Goal: Find contact information: Find contact information

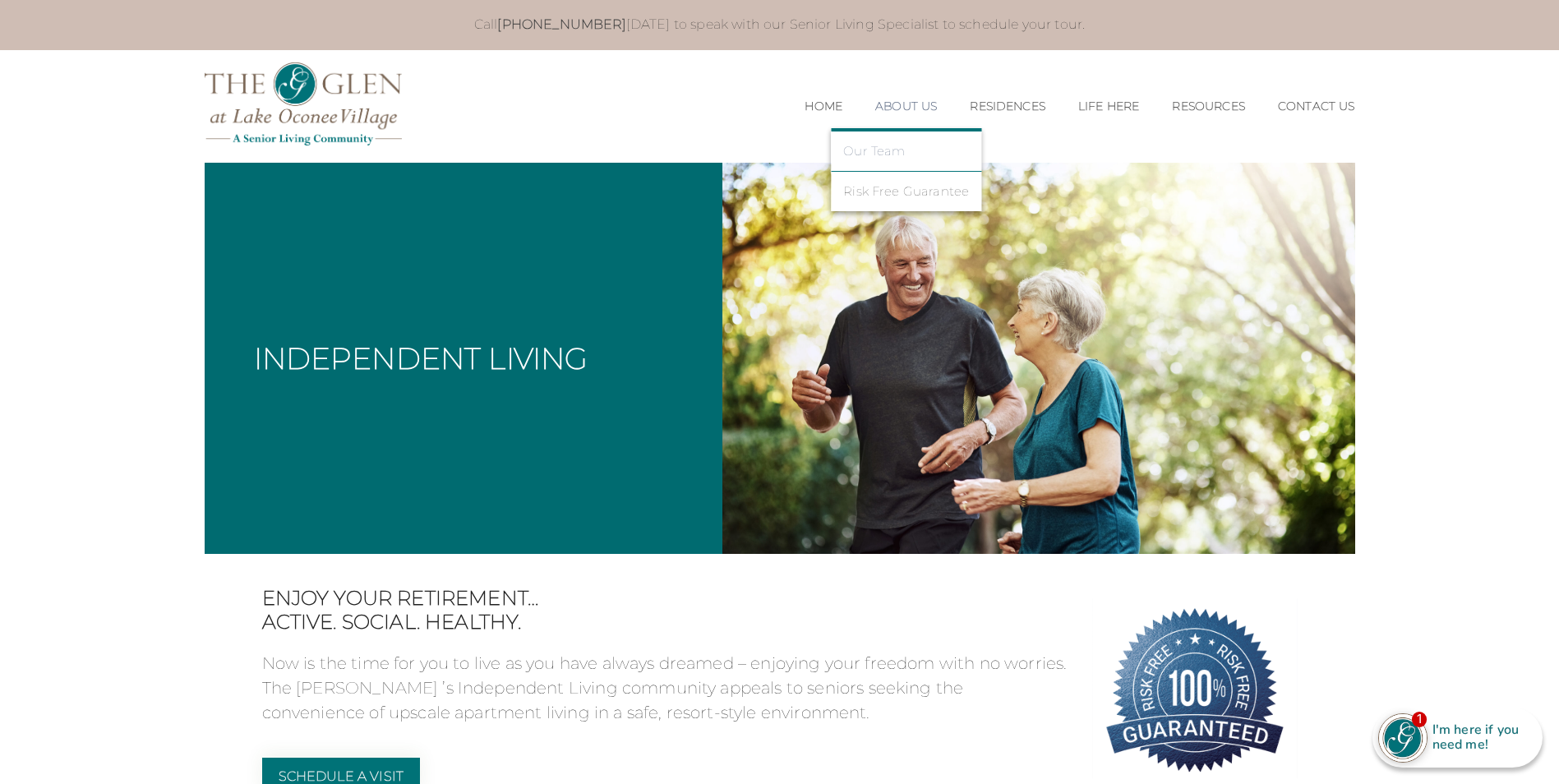
click at [888, 151] on link "Our Team" at bounding box center [906, 151] width 126 height 14
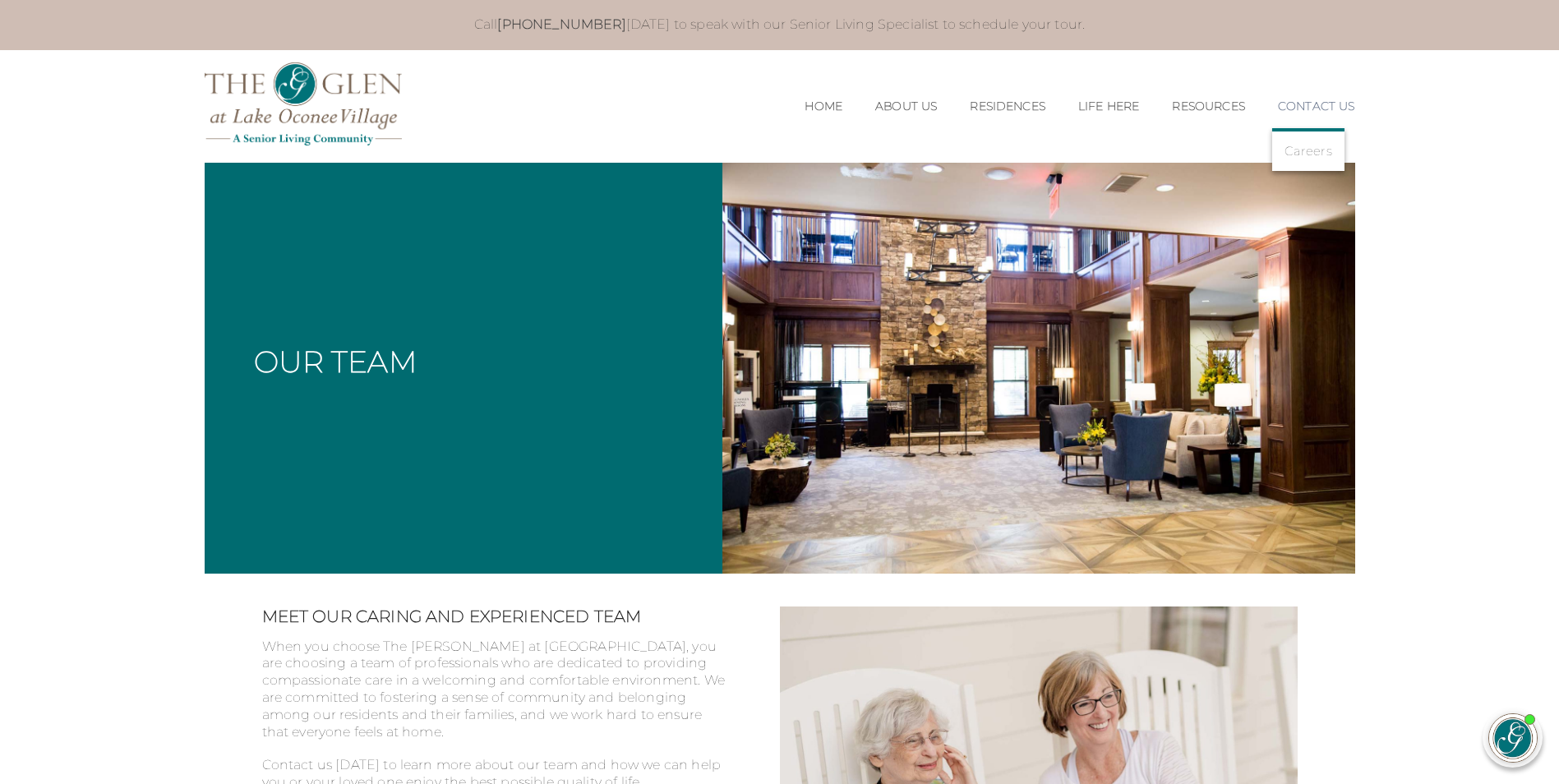
click at [1324, 105] on link "Contact Us" at bounding box center [1316, 106] width 77 height 14
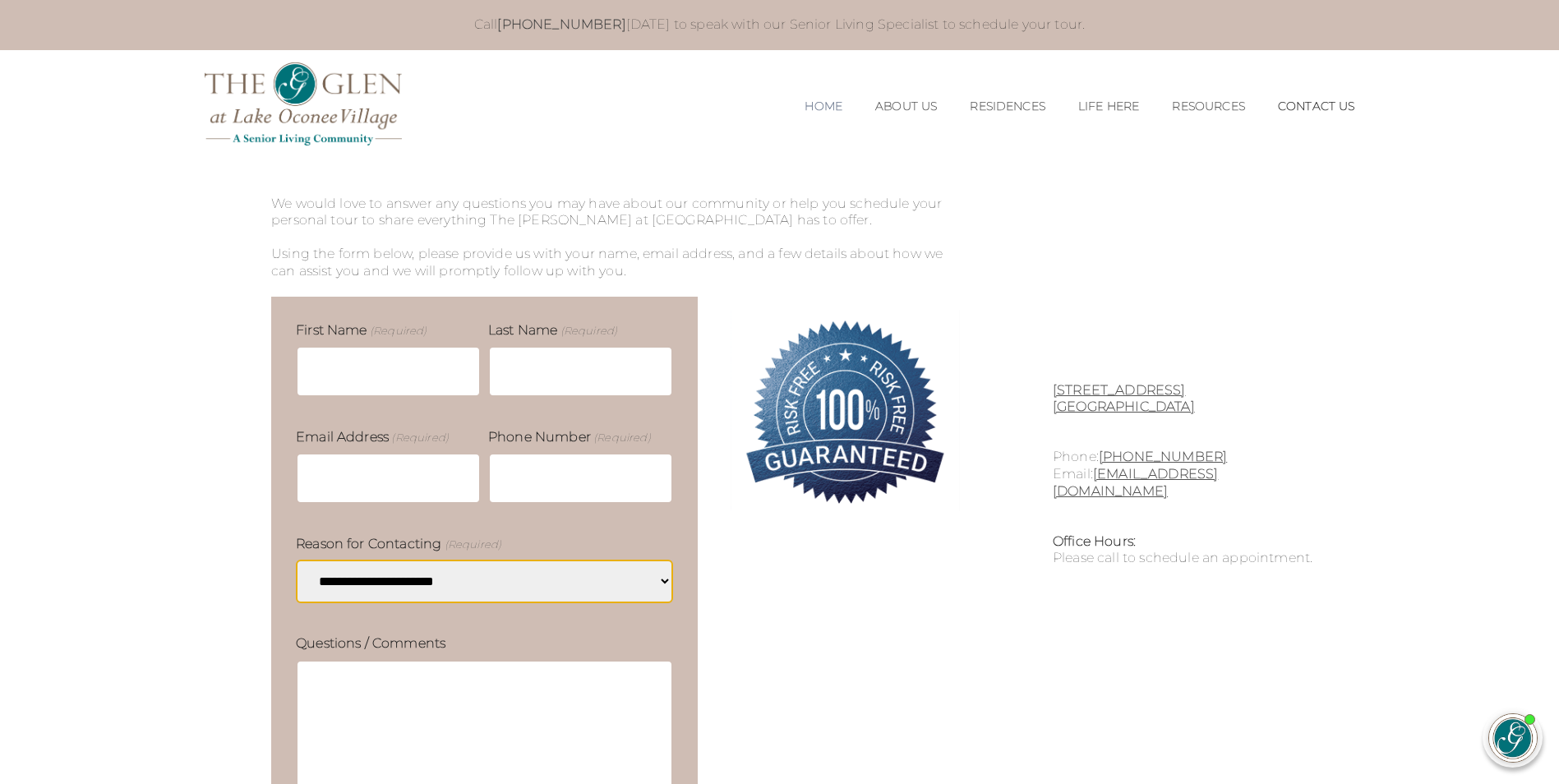
click at [821, 101] on link "Home" at bounding box center [823, 106] width 38 height 14
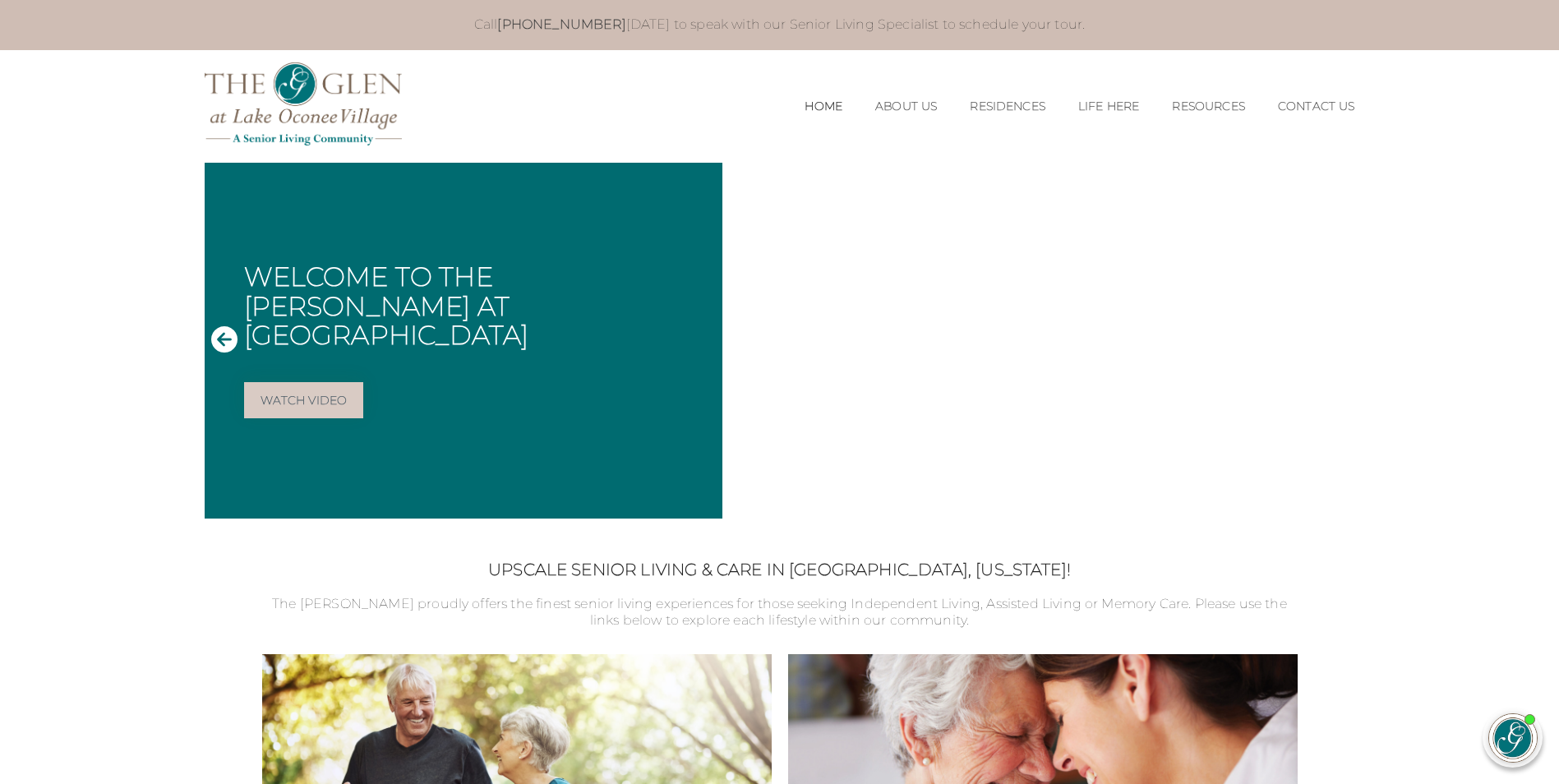
click at [898, 152] on link "Our Team" at bounding box center [906, 151] width 126 height 14
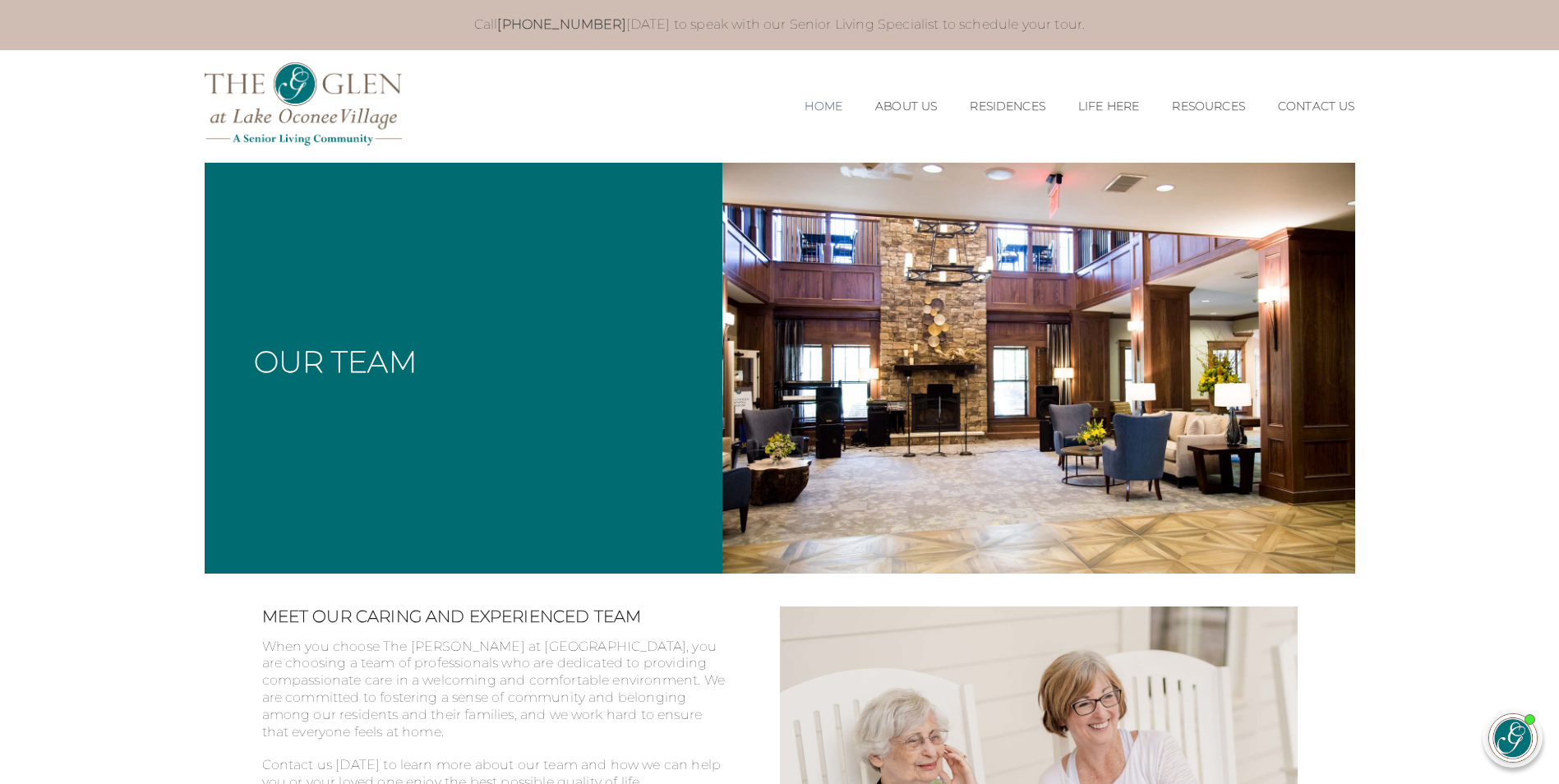
click at [804, 110] on link "Home" at bounding box center [823, 106] width 38 height 14
